Goal: Task Accomplishment & Management: Manage account settings

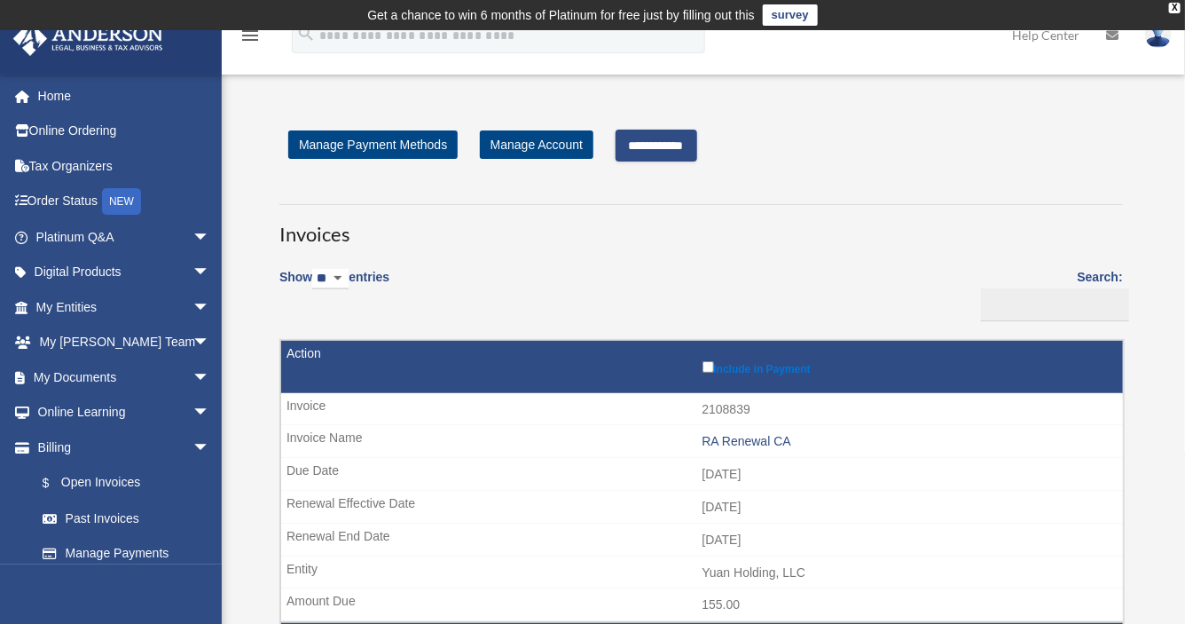
click at [681, 139] on input "**********" at bounding box center [657, 145] width 82 height 32
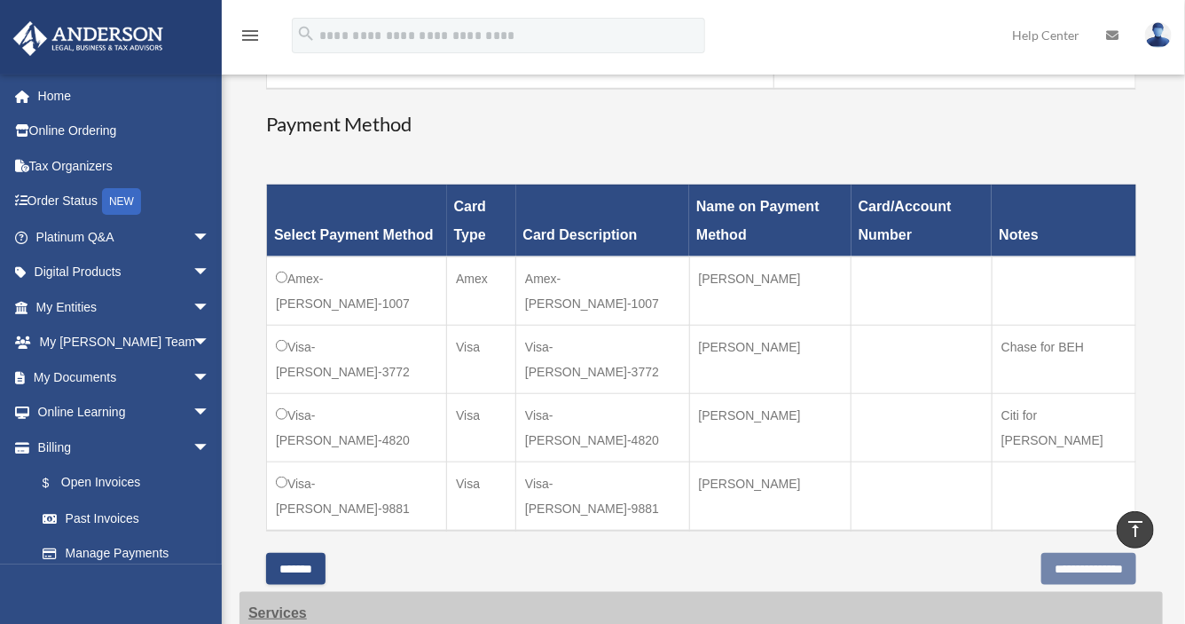
scroll to position [473, 0]
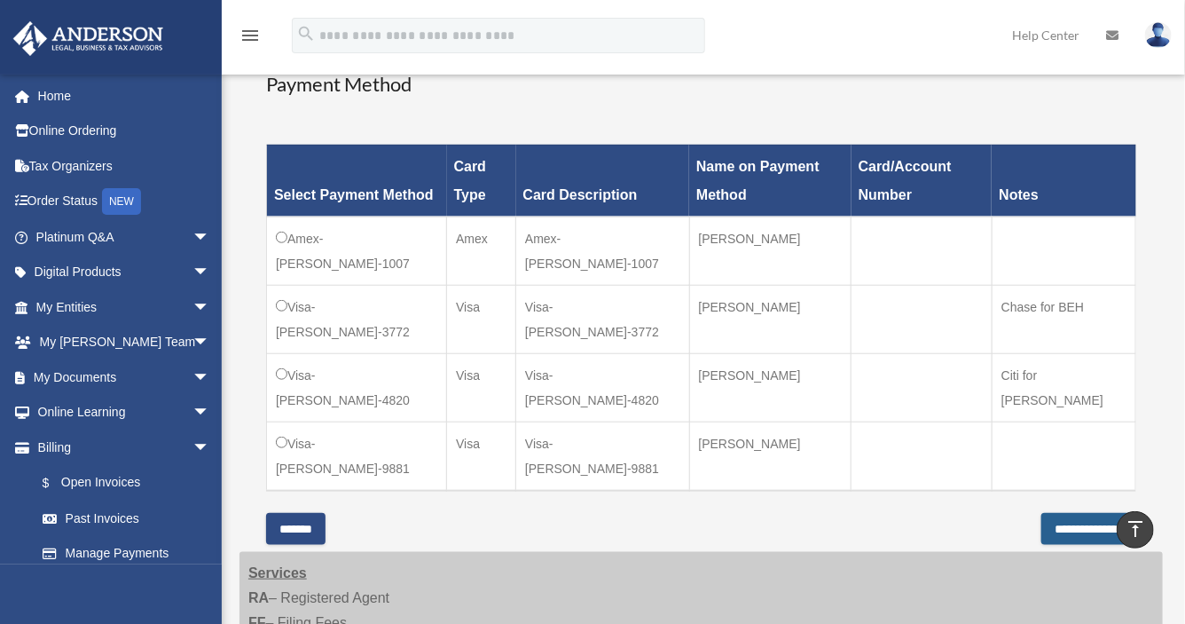
click at [1047, 513] on input "**********" at bounding box center [1088, 529] width 95 height 32
click at [0, 0] on div "Payment × Close" at bounding box center [0, 0] width 0 height 0
click at [1041, 513] on input "**********" at bounding box center [1088, 529] width 95 height 32
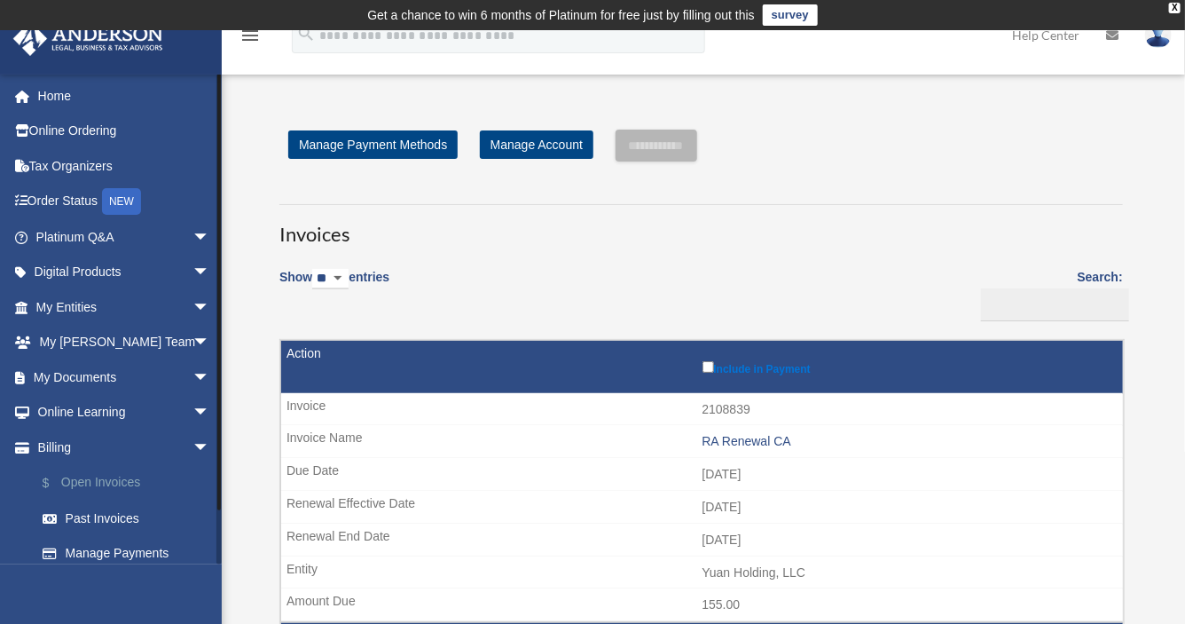
click at [92, 473] on link "$ Open Invoices" at bounding box center [131, 483] width 212 height 36
click at [65, 447] on link "Billing arrow_drop_down" at bounding box center [124, 446] width 224 height 35
click at [95, 514] on link "Past Invoices" at bounding box center [131, 517] width 212 height 35
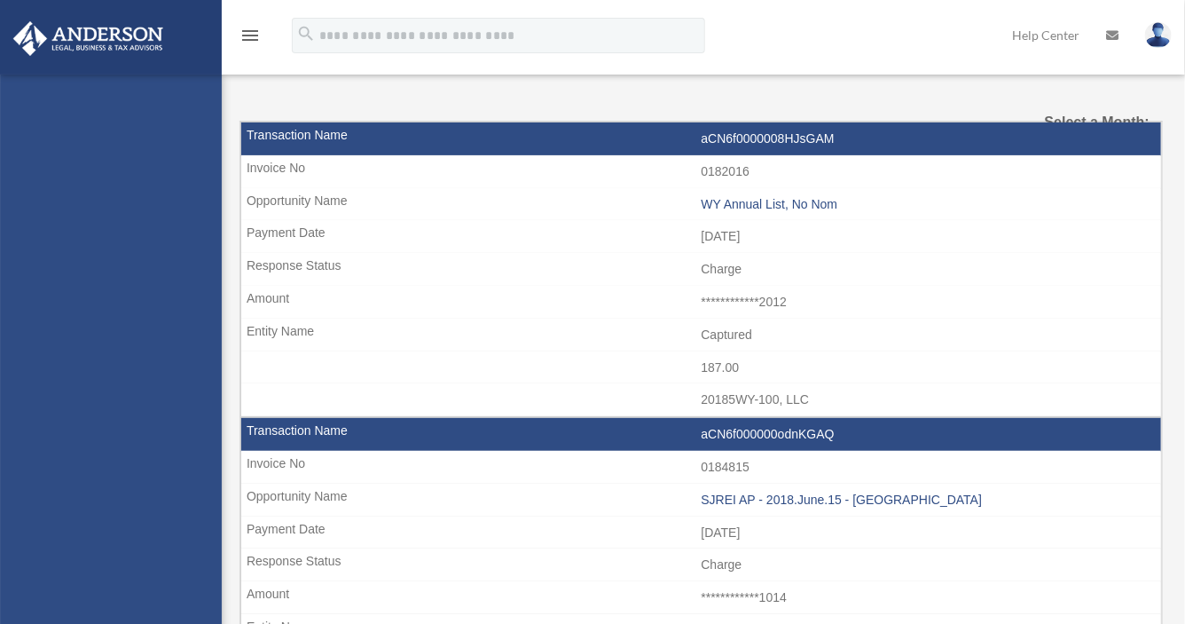
select select
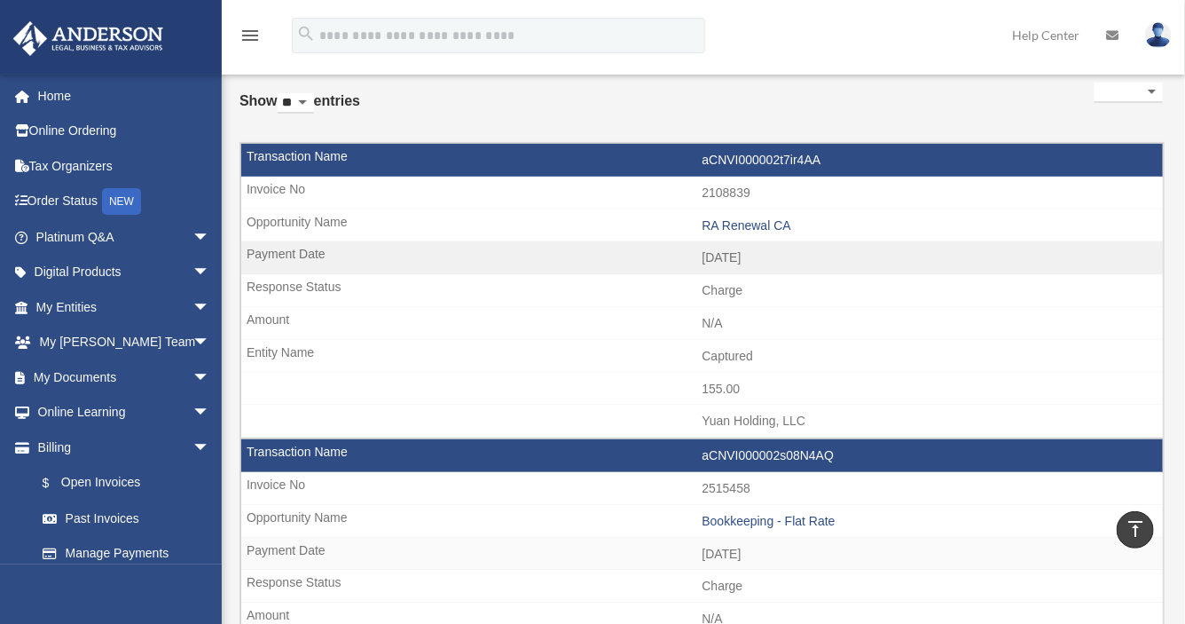
scroll to position [27, 0]
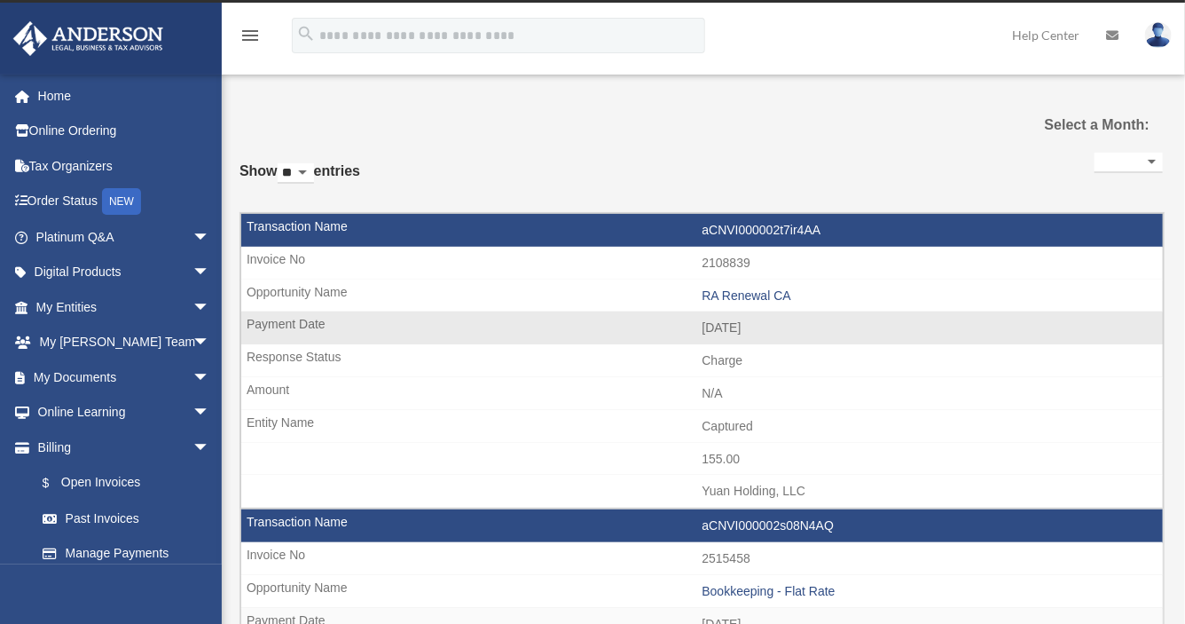
click at [440, 240] on td "aCNVI000002t7ir4AA" at bounding box center [702, 231] width 922 height 34
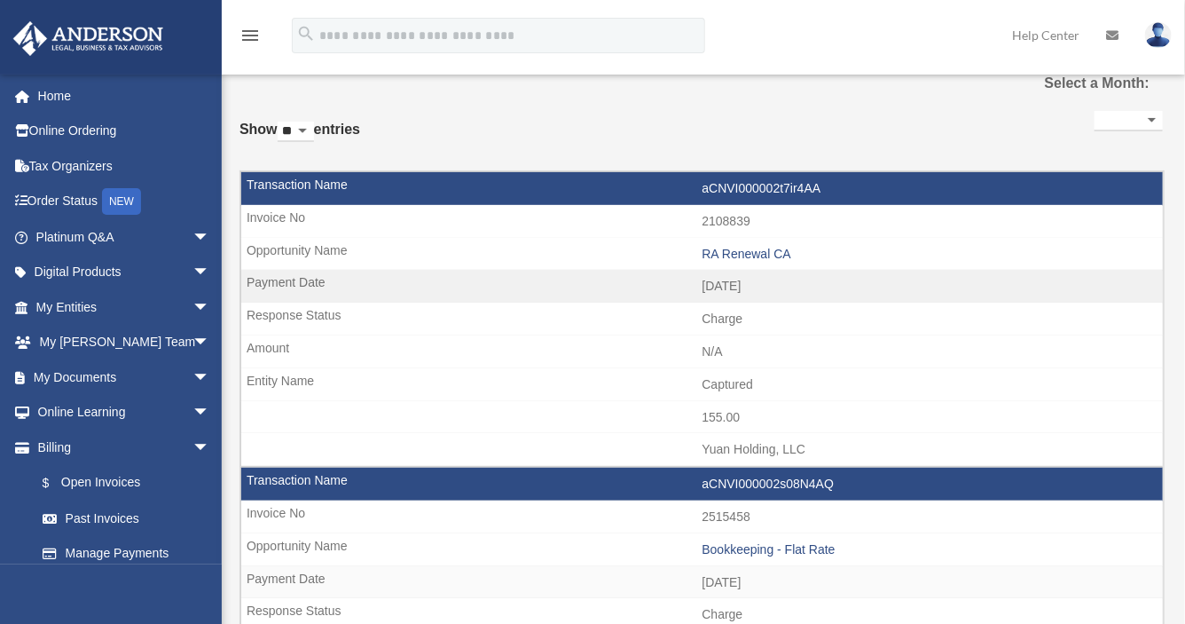
scroll to position [67, 0]
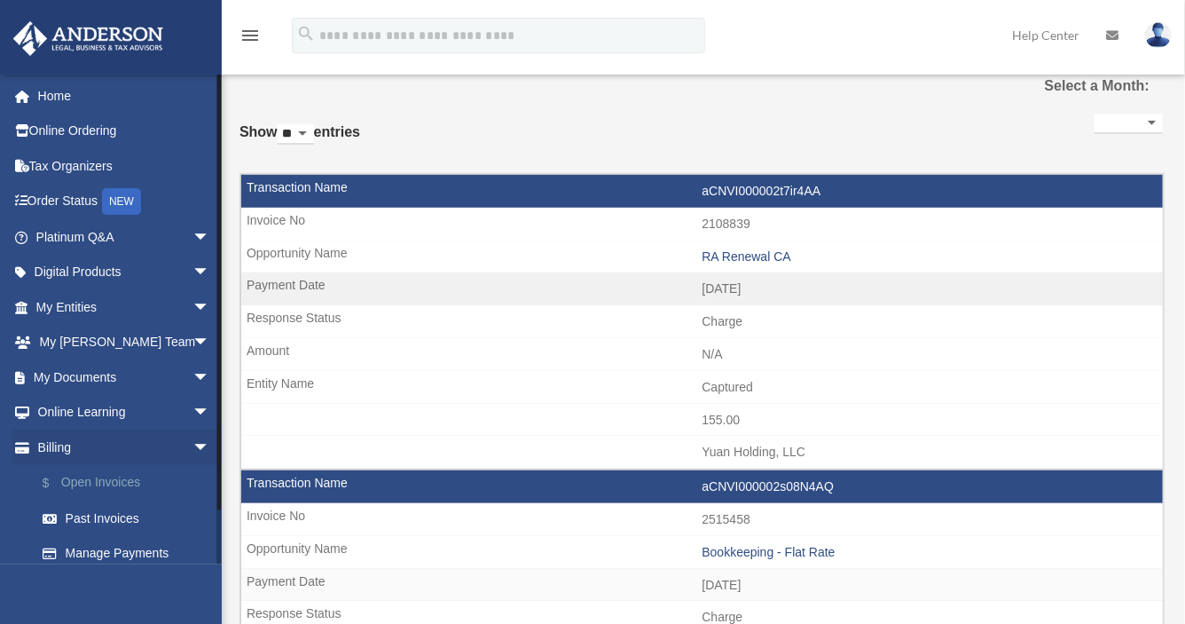
click at [89, 489] on link "$ Open Invoices" at bounding box center [131, 483] width 212 height 36
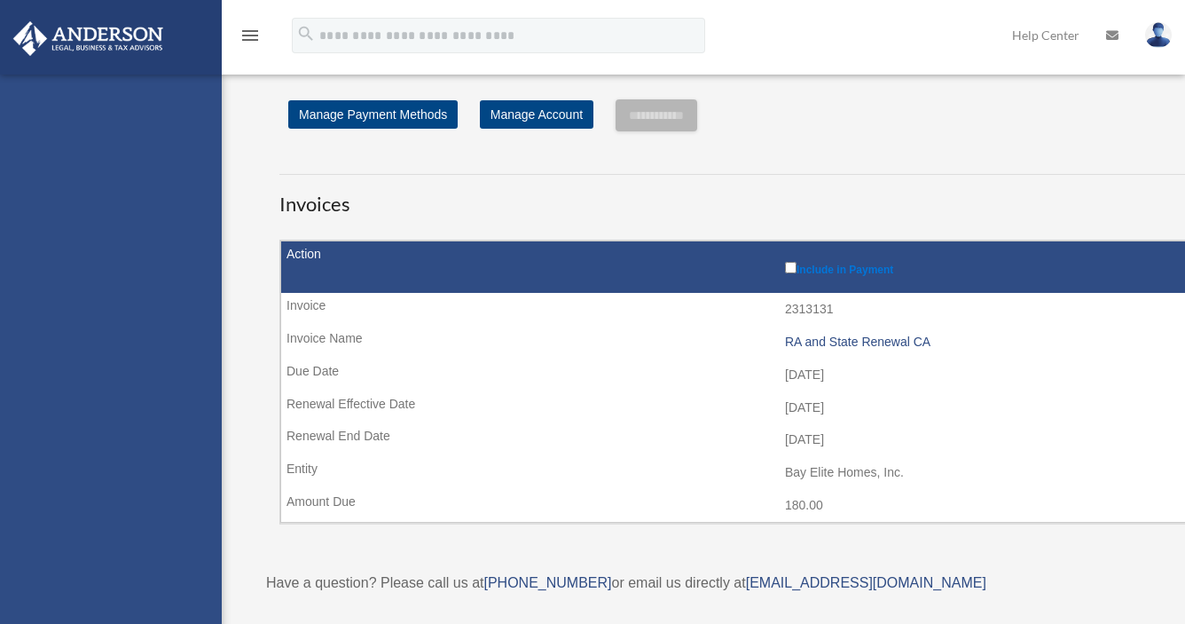
click at [86, 481] on div "hyu@bayelitehomes.com Sign Out hyu@bayelitehomes.com Home Online Ordering Tax O…" at bounding box center [111, 387] width 222 height 624
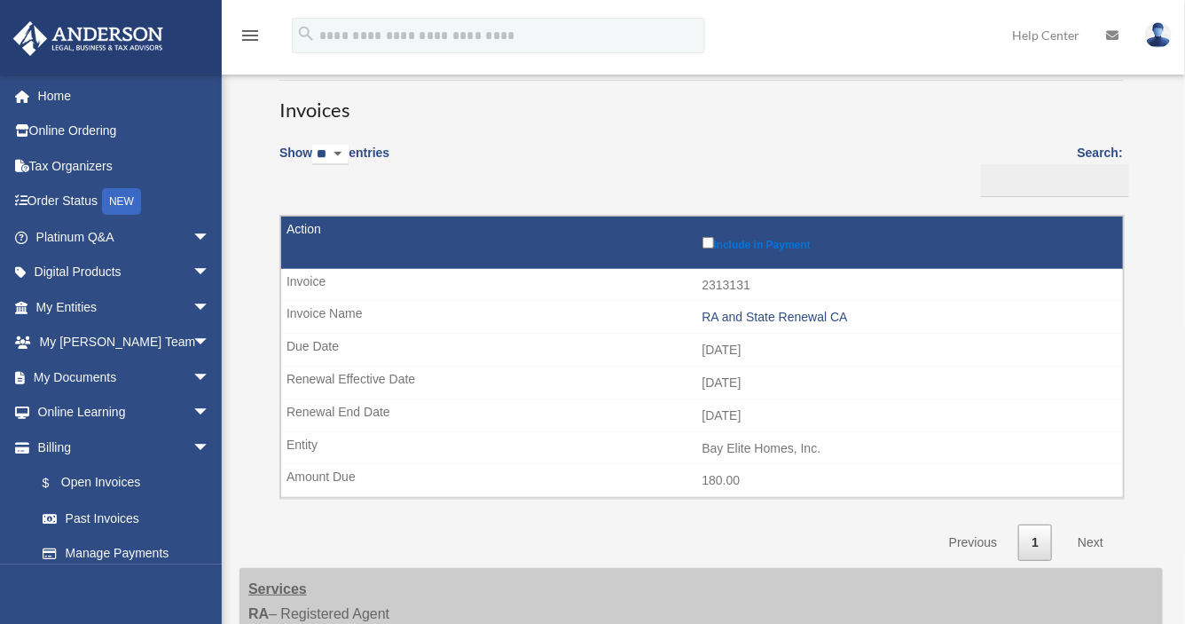
scroll to position [157, 0]
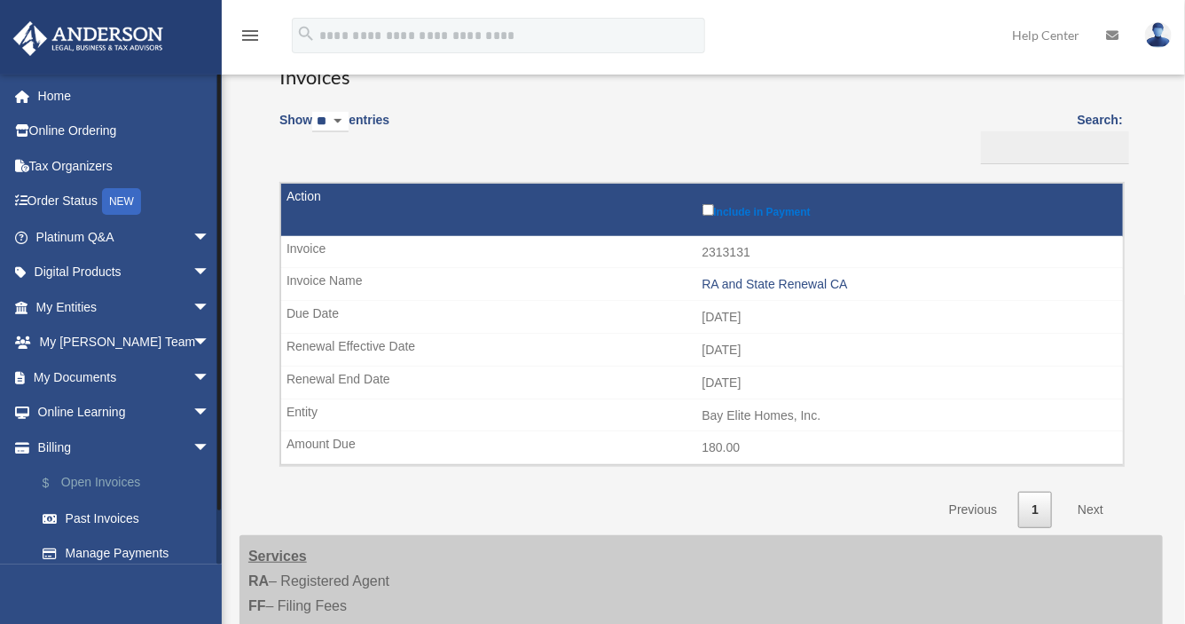
click at [104, 477] on link "$ Open Invoices" at bounding box center [131, 483] width 212 height 36
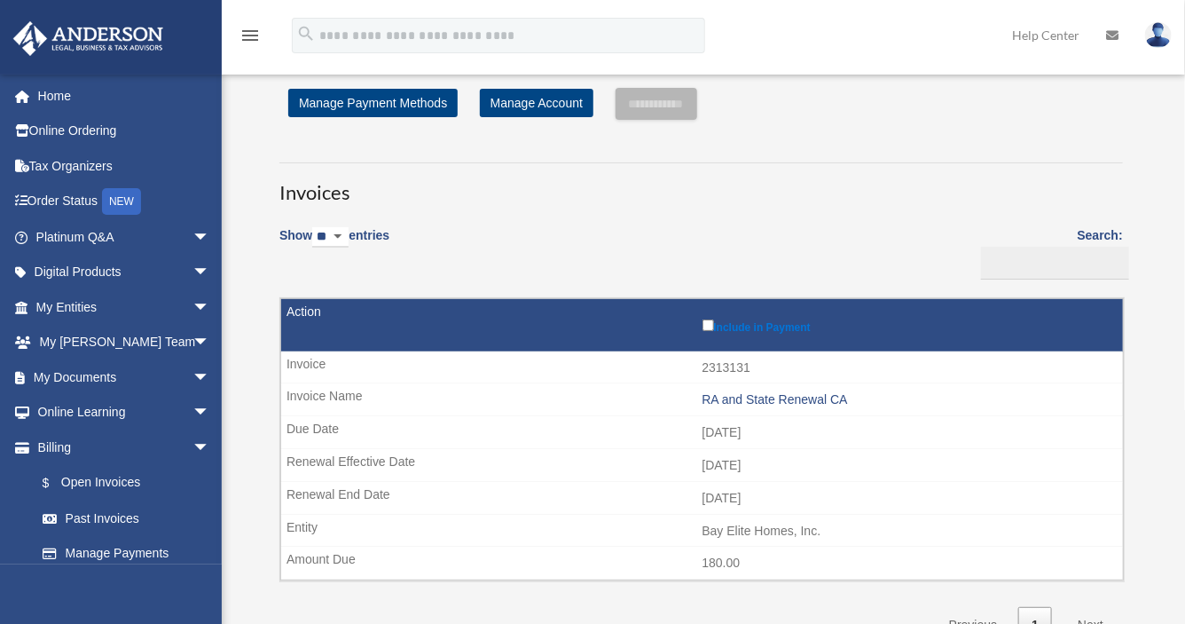
scroll to position [78, 0]
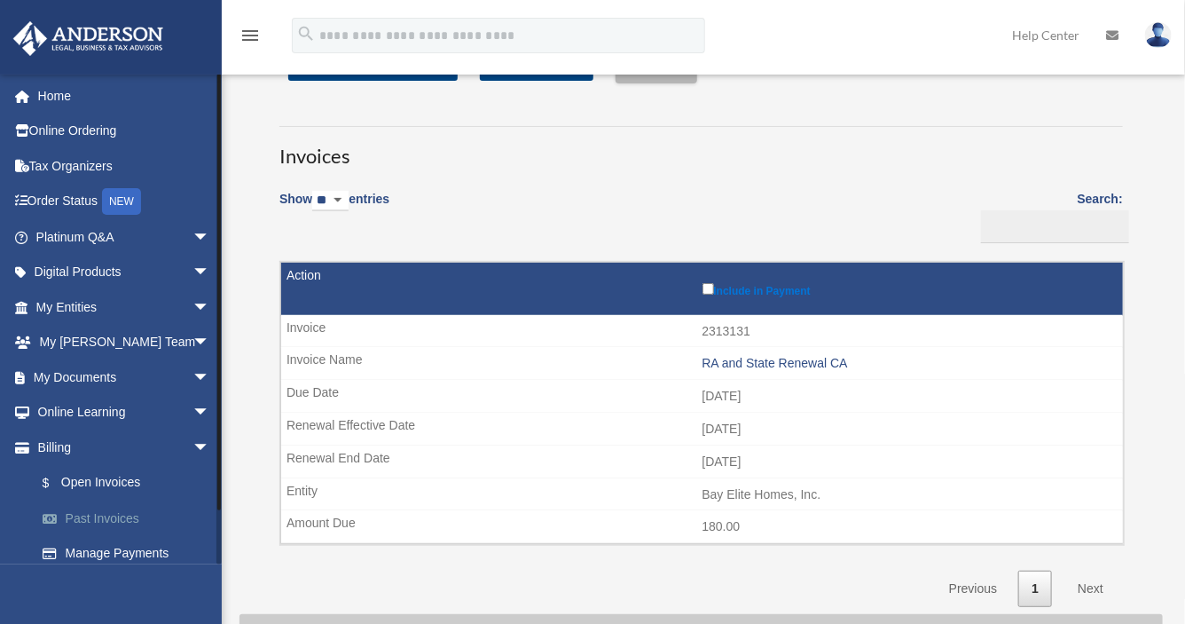
click at [121, 509] on link "Past Invoices" at bounding box center [131, 517] width 212 height 35
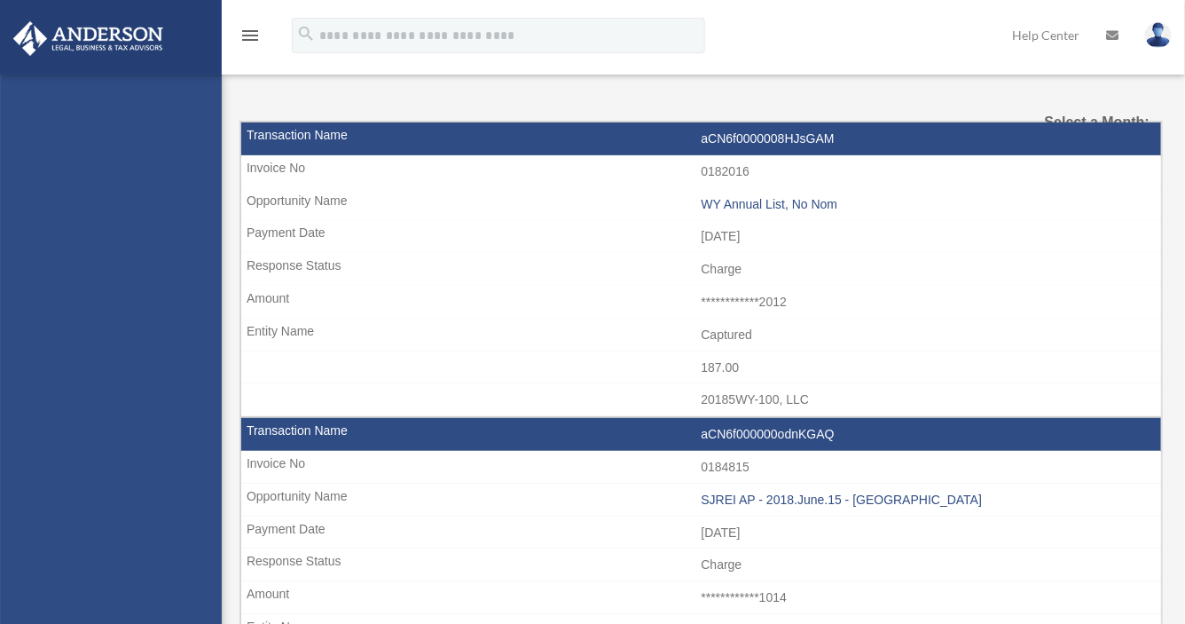
select select
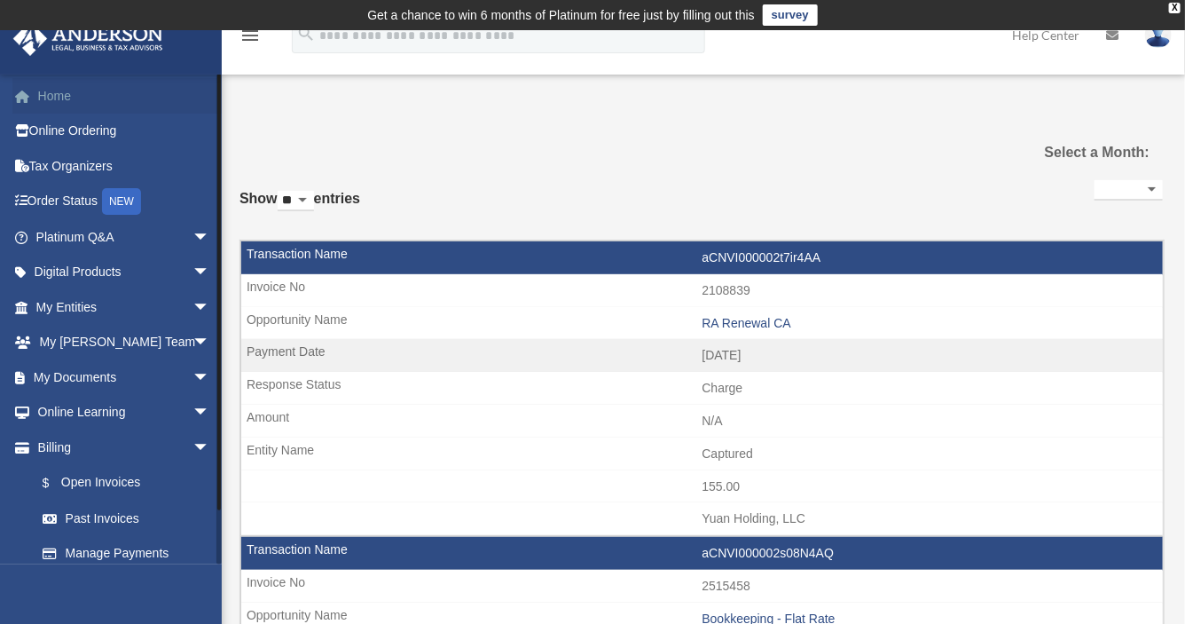
click at [61, 92] on link "Home" at bounding box center [124, 95] width 224 height 35
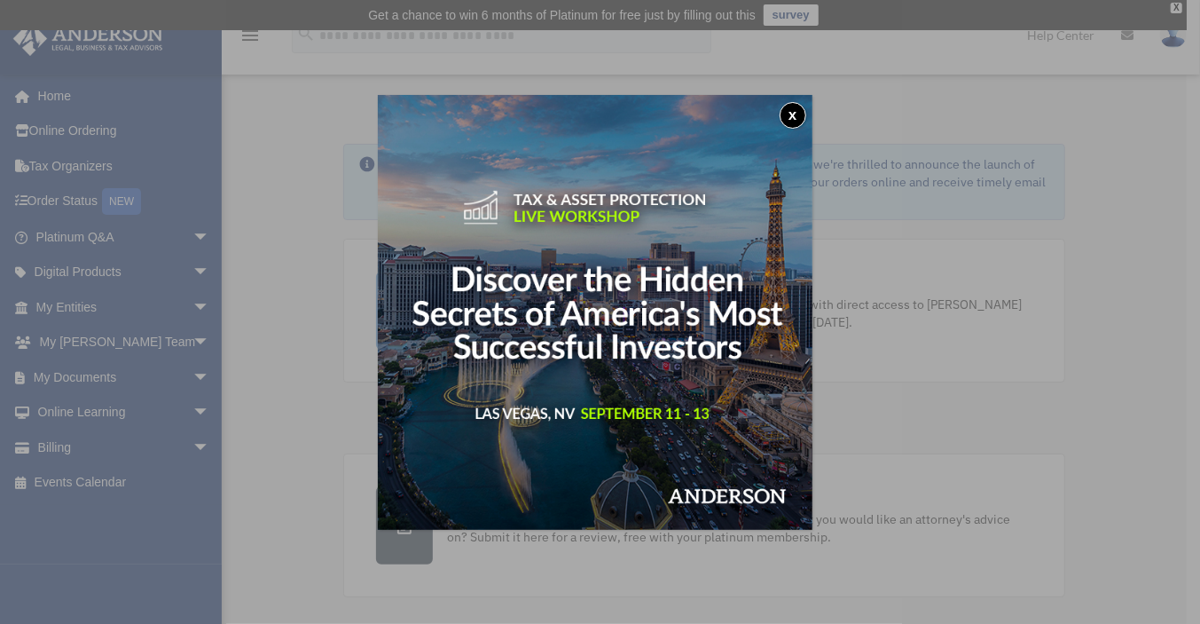
click at [798, 116] on button "x" at bounding box center [793, 115] width 27 height 27
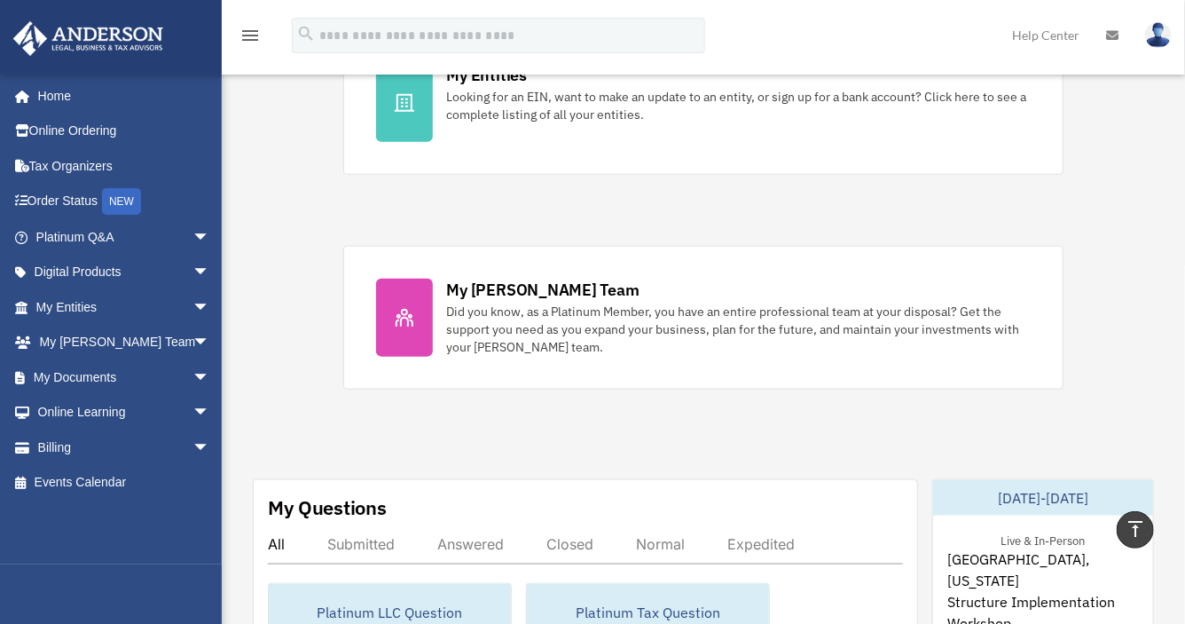
scroll to position [670, 0]
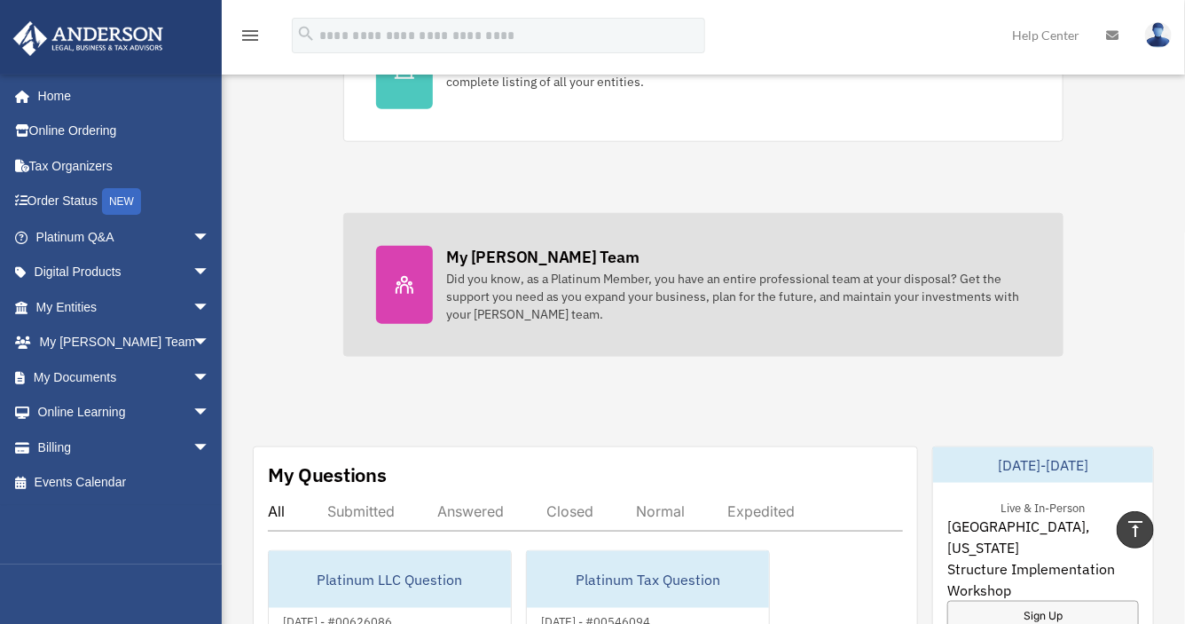
click at [824, 256] on div "My Anderson Team Did you know, as a Platinum Member, you have an entire profess…" at bounding box center [739, 284] width 584 height 77
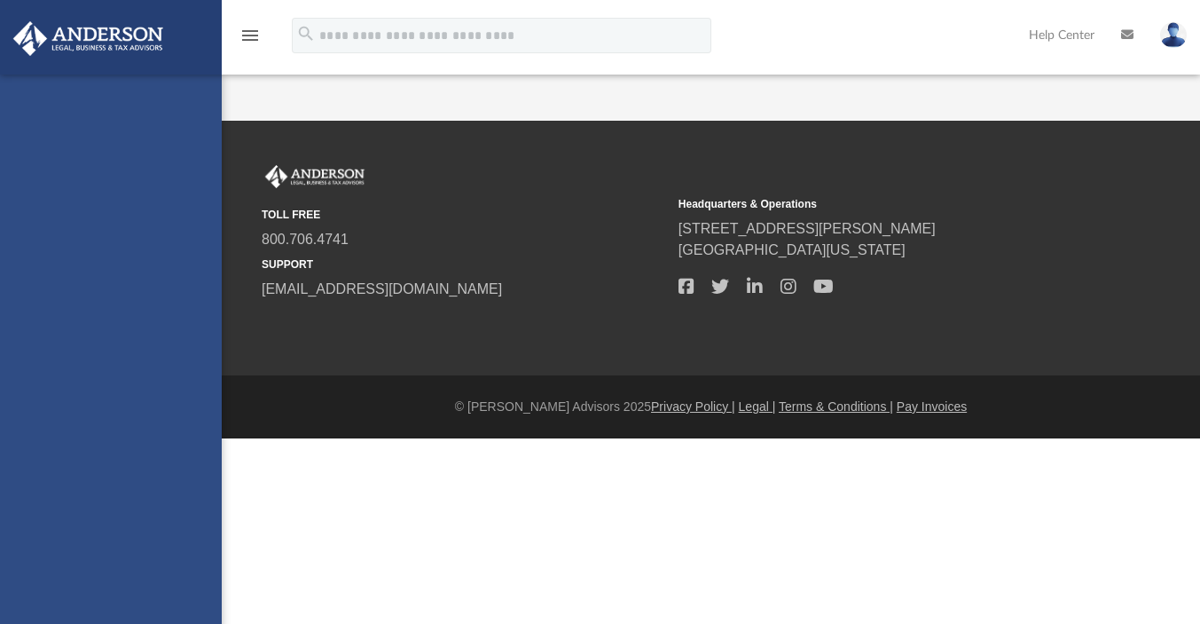
click at [612, 250] on span "800.706.4741" at bounding box center [464, 239] width 404 height 21
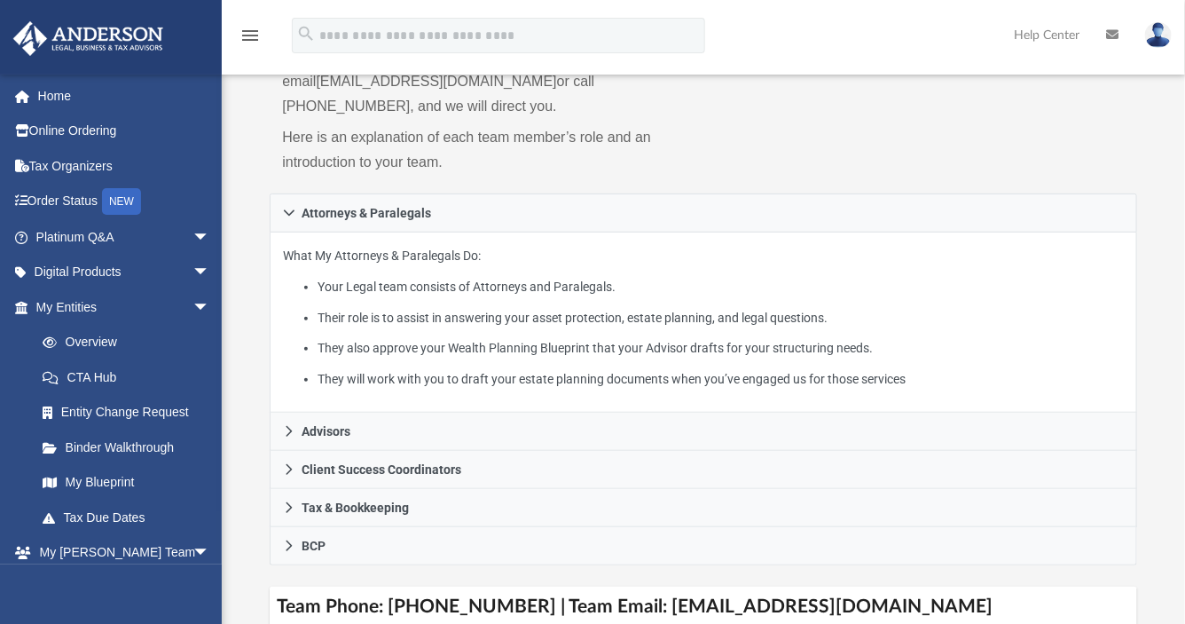
scroll to position [276, 0]
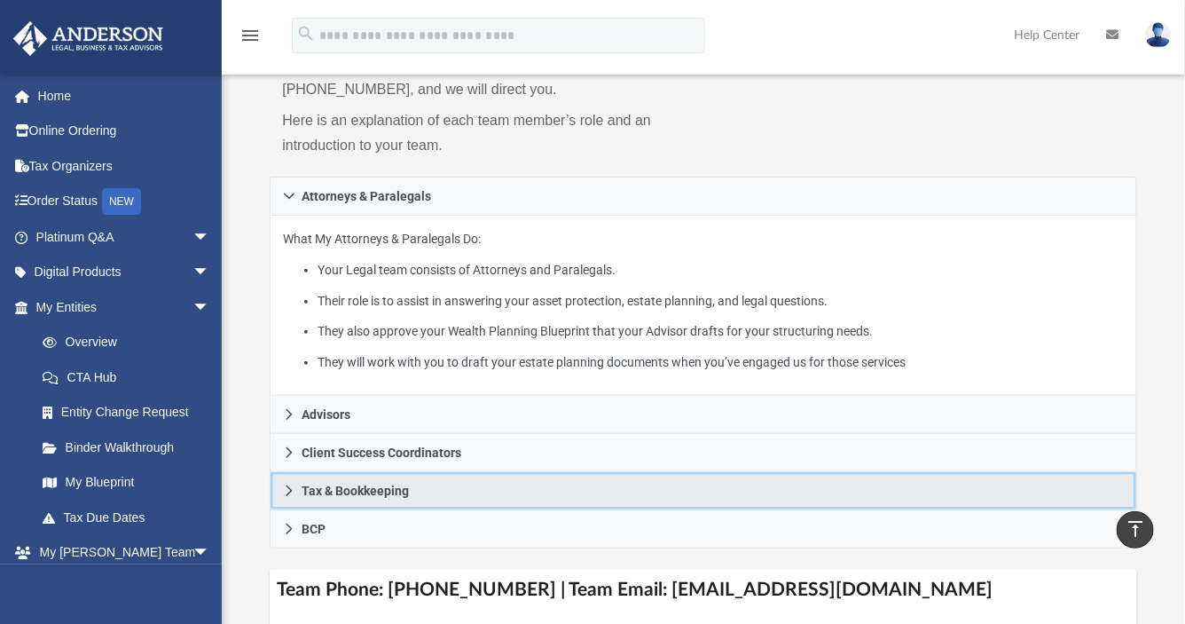
click at [296, 472] on link "Tax & Bookkeeping" at bounding box center [703, 491] width 867 height 38
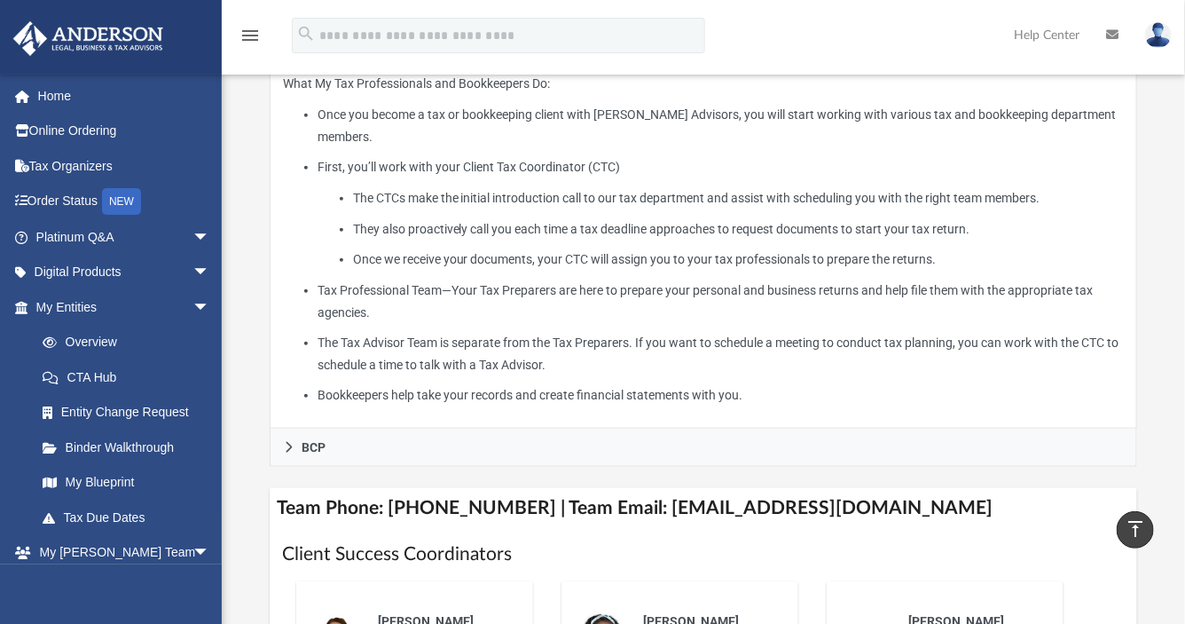
scroll to position [0, 0]
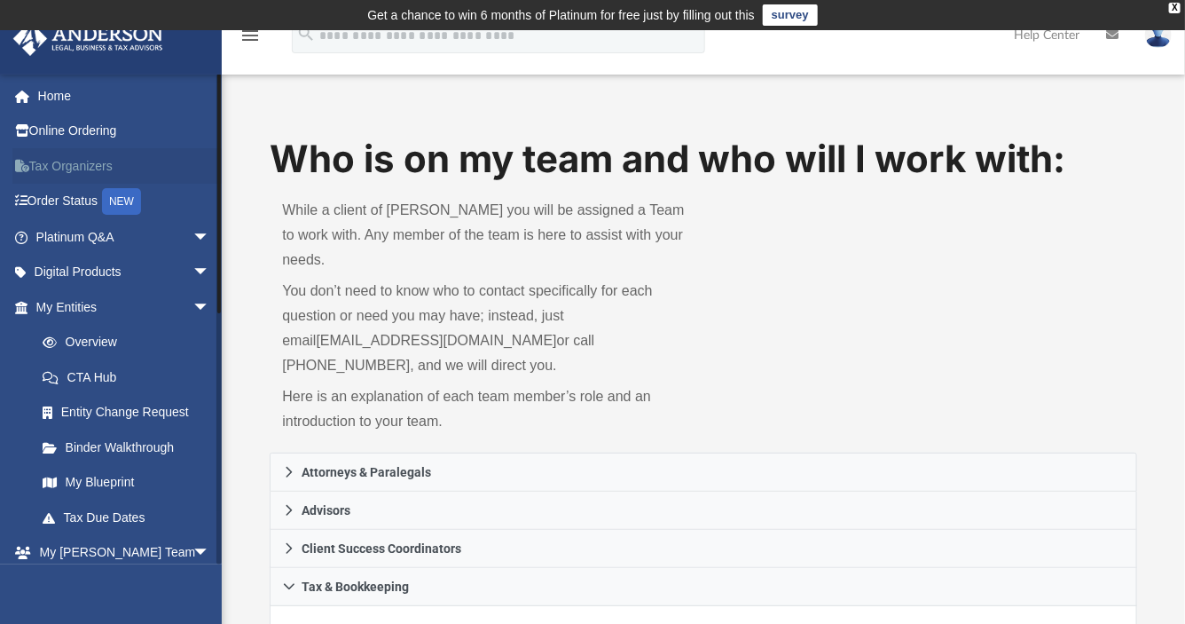
click at [54, 165] on link "Tax Organizers" at bounding box center [124, 165] width 224 height 35
